Goal: Find specific page/section: Find specific page/section

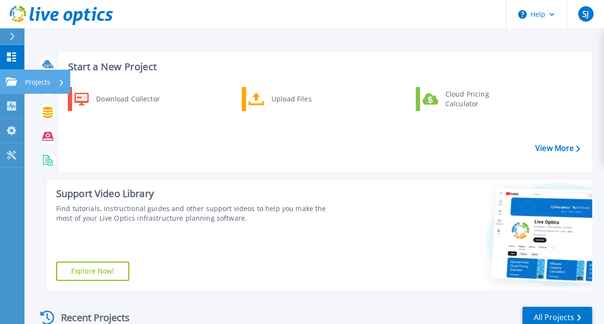
click at [12, 84] on icon at bounding box center [12, 81] width 12 height 8
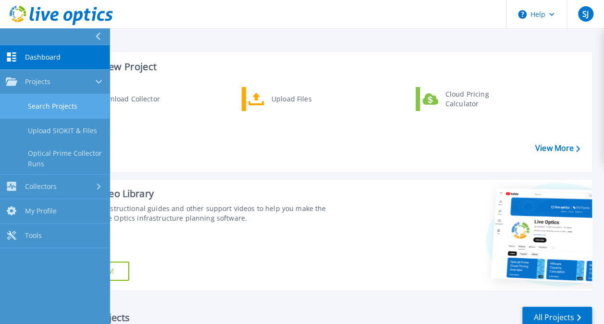
click at [60, 108] on link "Search Projects" at bounding box center [55, 106] width 110 height 25
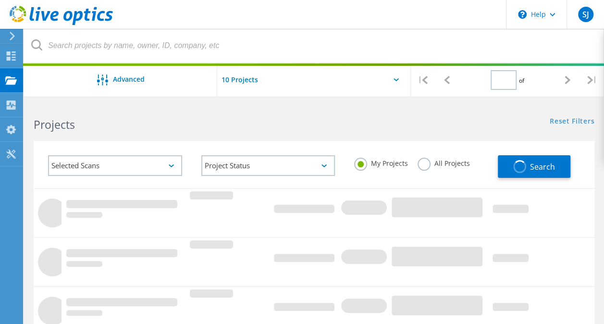
type input "1"
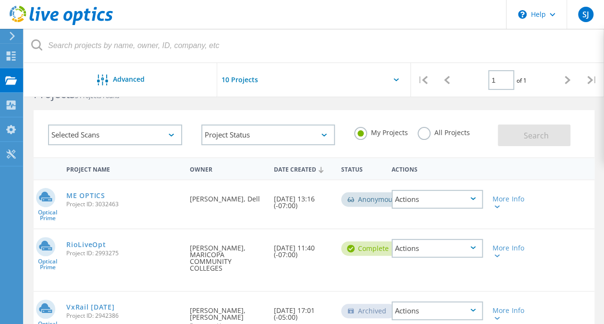
scroll to position [26, 0]
